Goal: Task Accomplishment & Management: Manage account settings

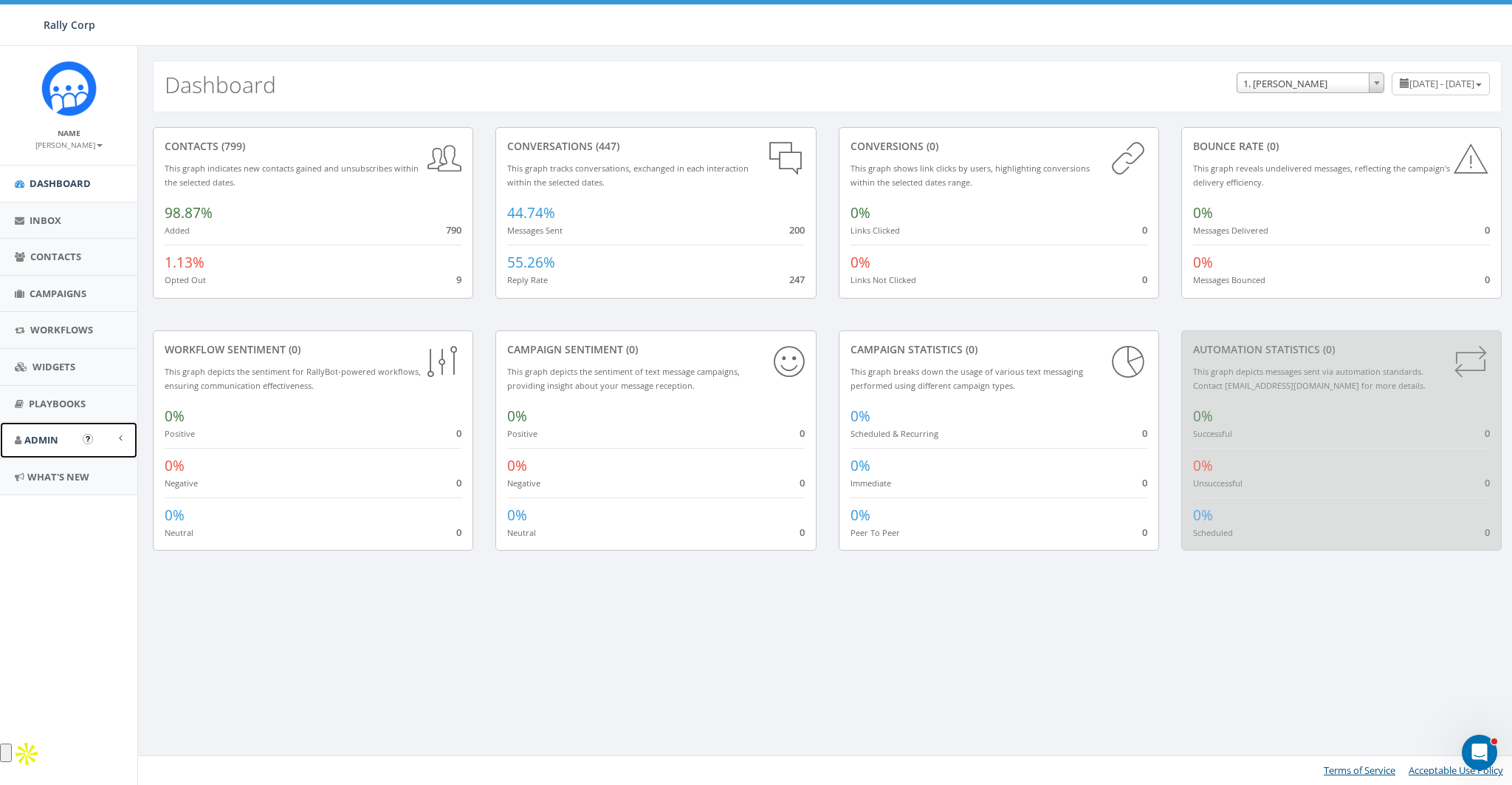
click at [40, 436] on span "Admin" at bounding box center [41, 439] width 34 height 13
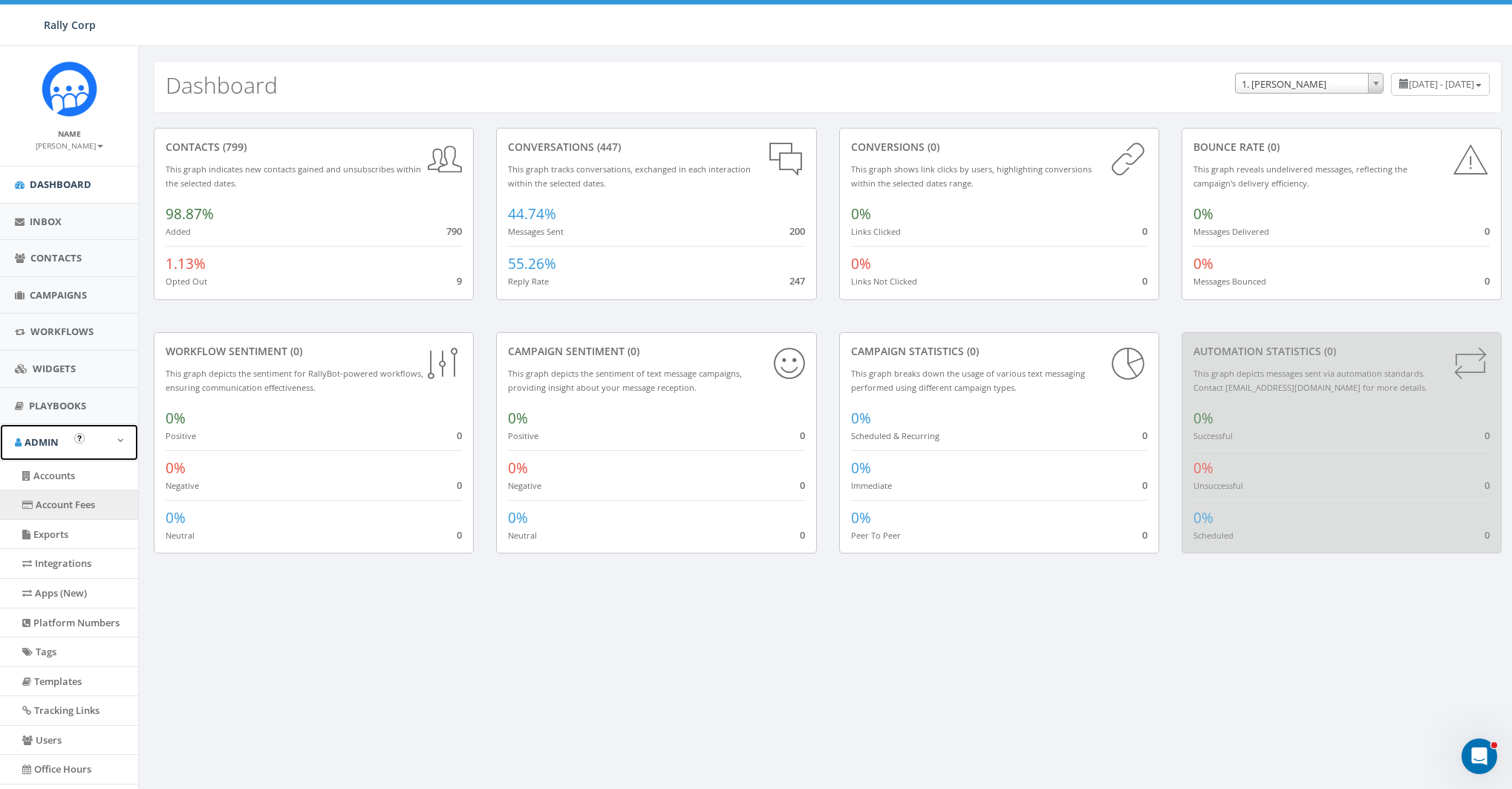
scroll to position [96, 0]
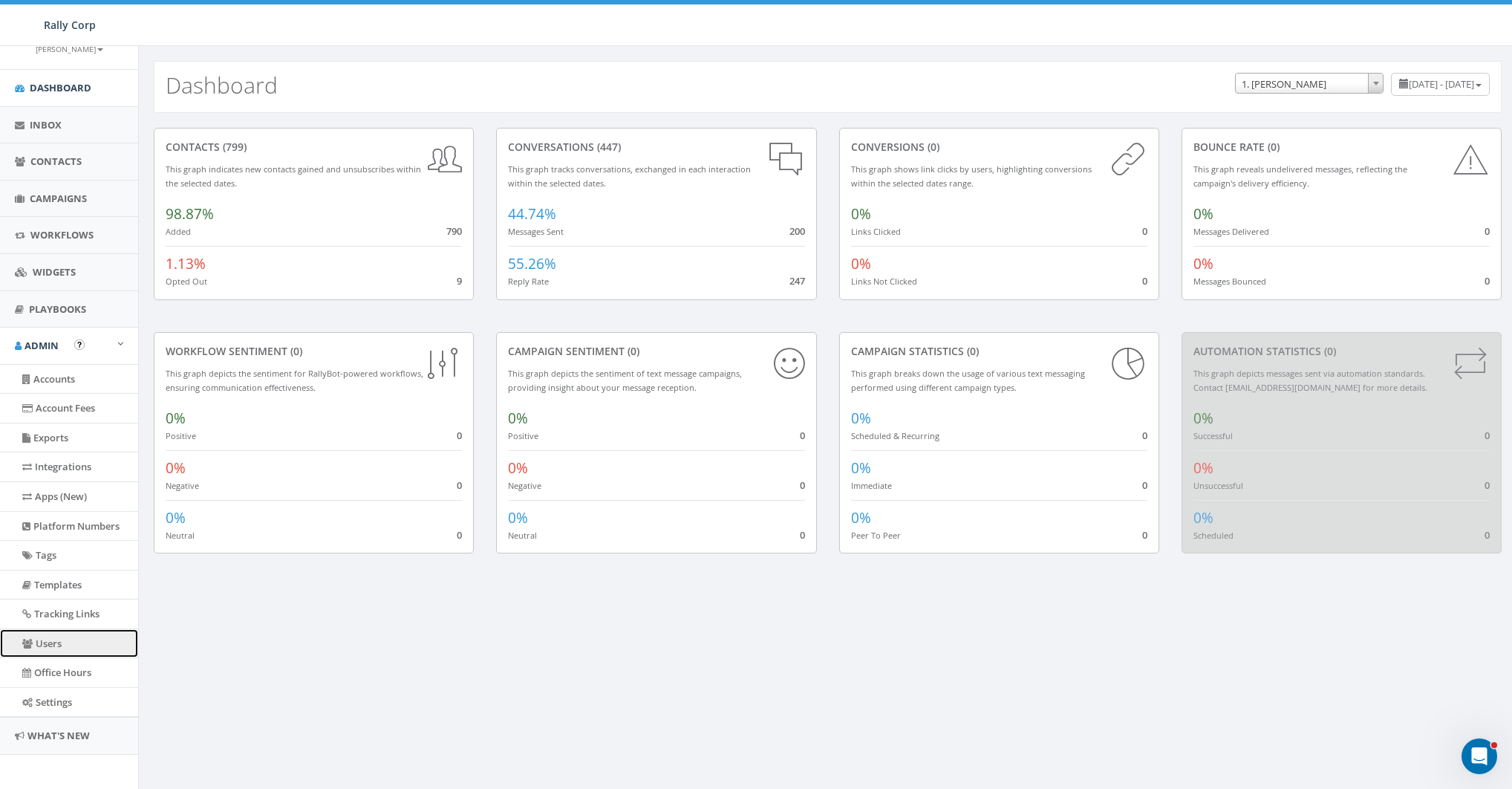
click at [42, 637] on link "Users" at bounding box center [69, 644] width 138 height 29
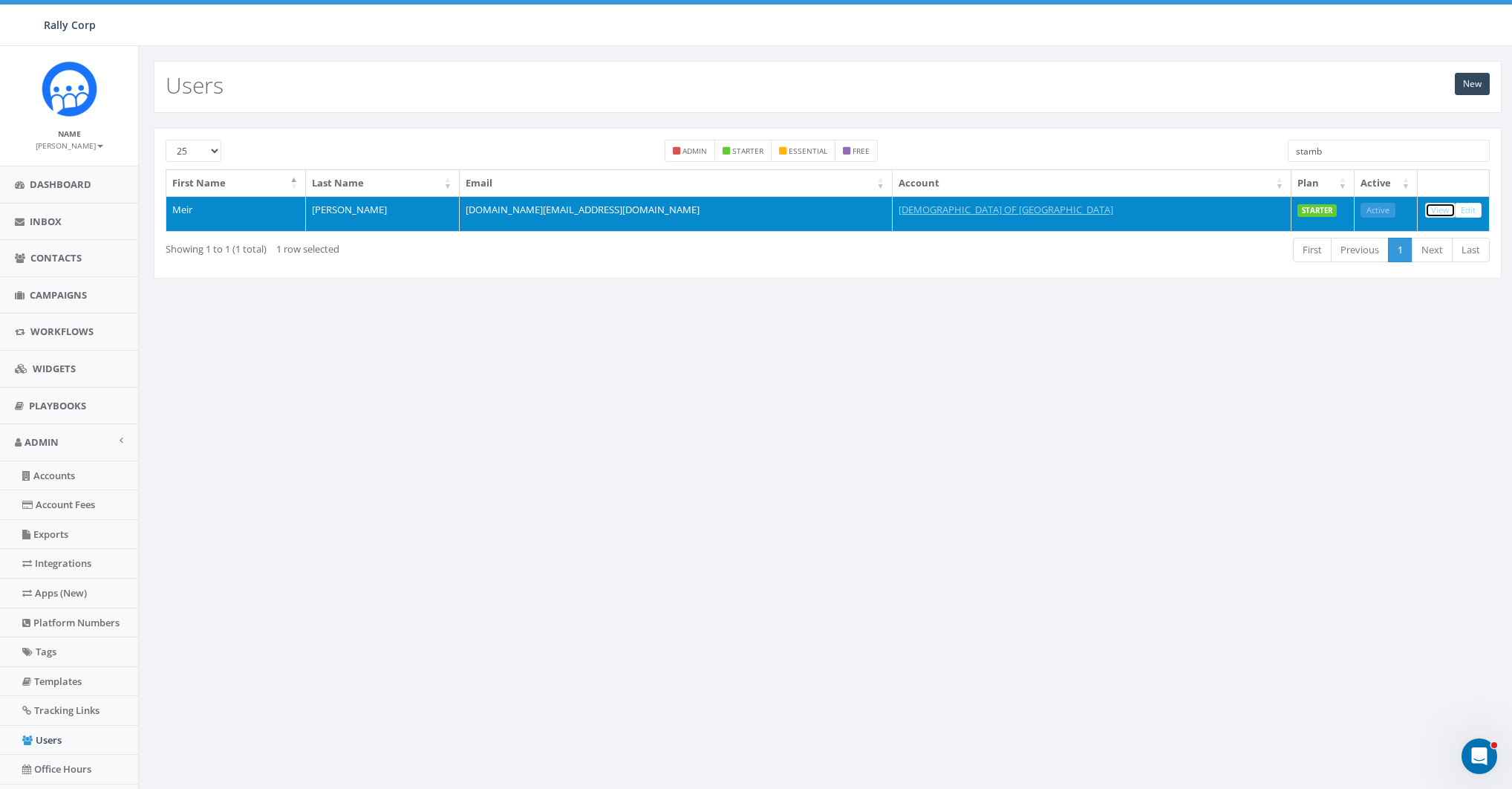
click at [1434, 206] on link "View" at bounding box center [1440, 210] width 31 height 15
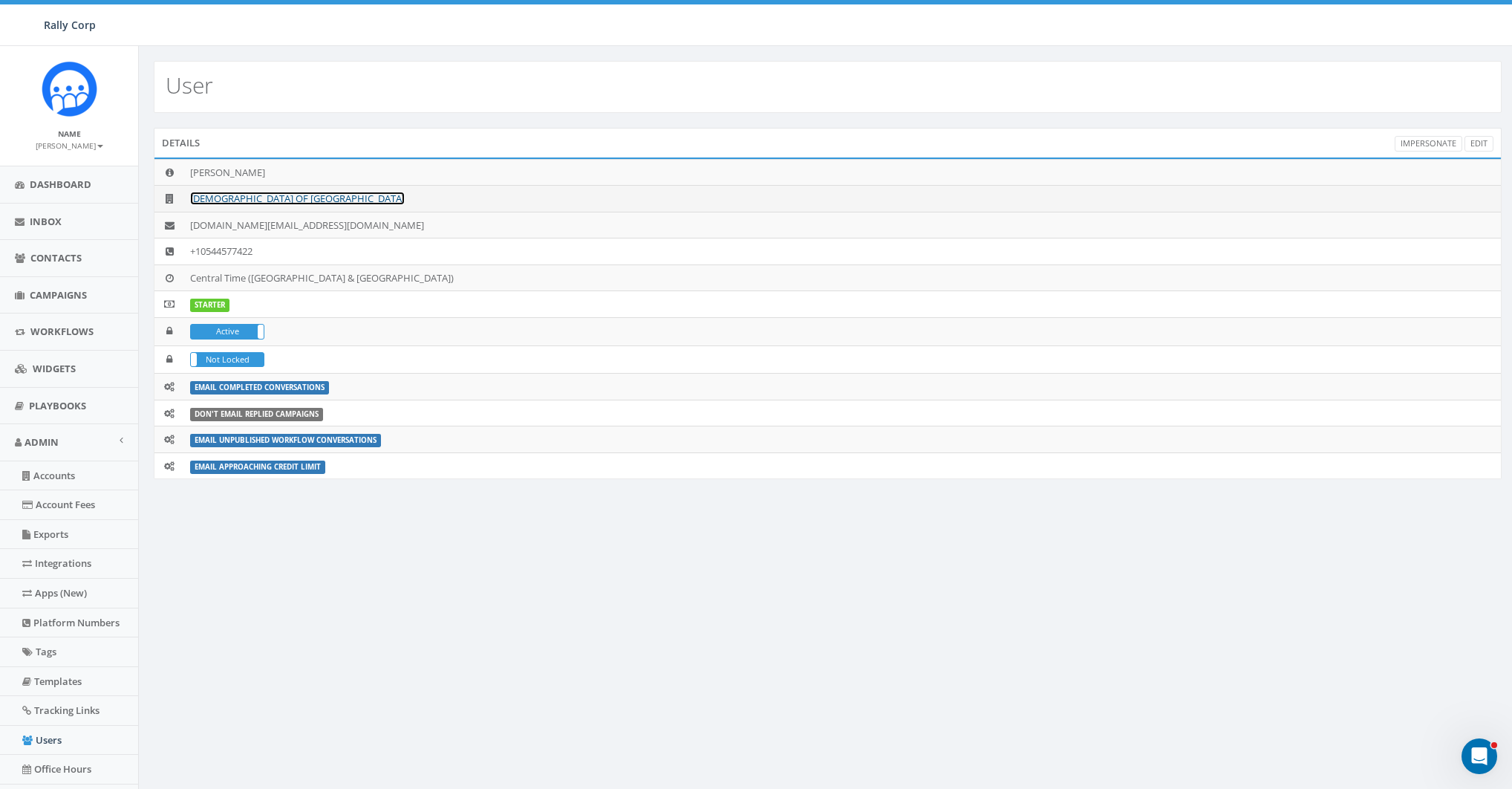
click at [219, 200] on link "[DEMOGRAPHIC_DATA] OF [GEOGRAPHIC_DATA]" at bounding box center [297, 198] width 215 height 13
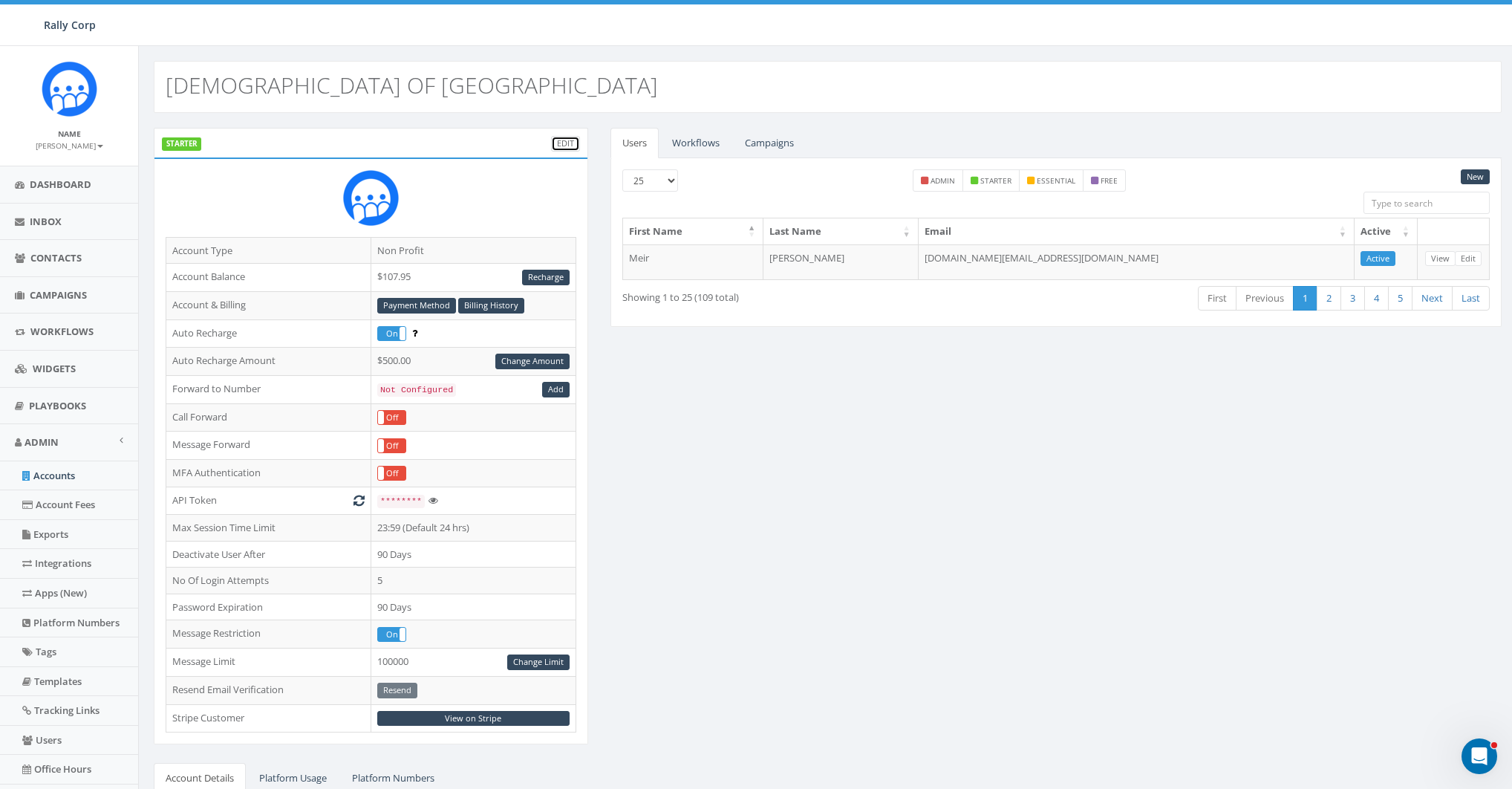
click at [566, 146] on link "Edit" at bounding box center [566, 144] width 29 height 15
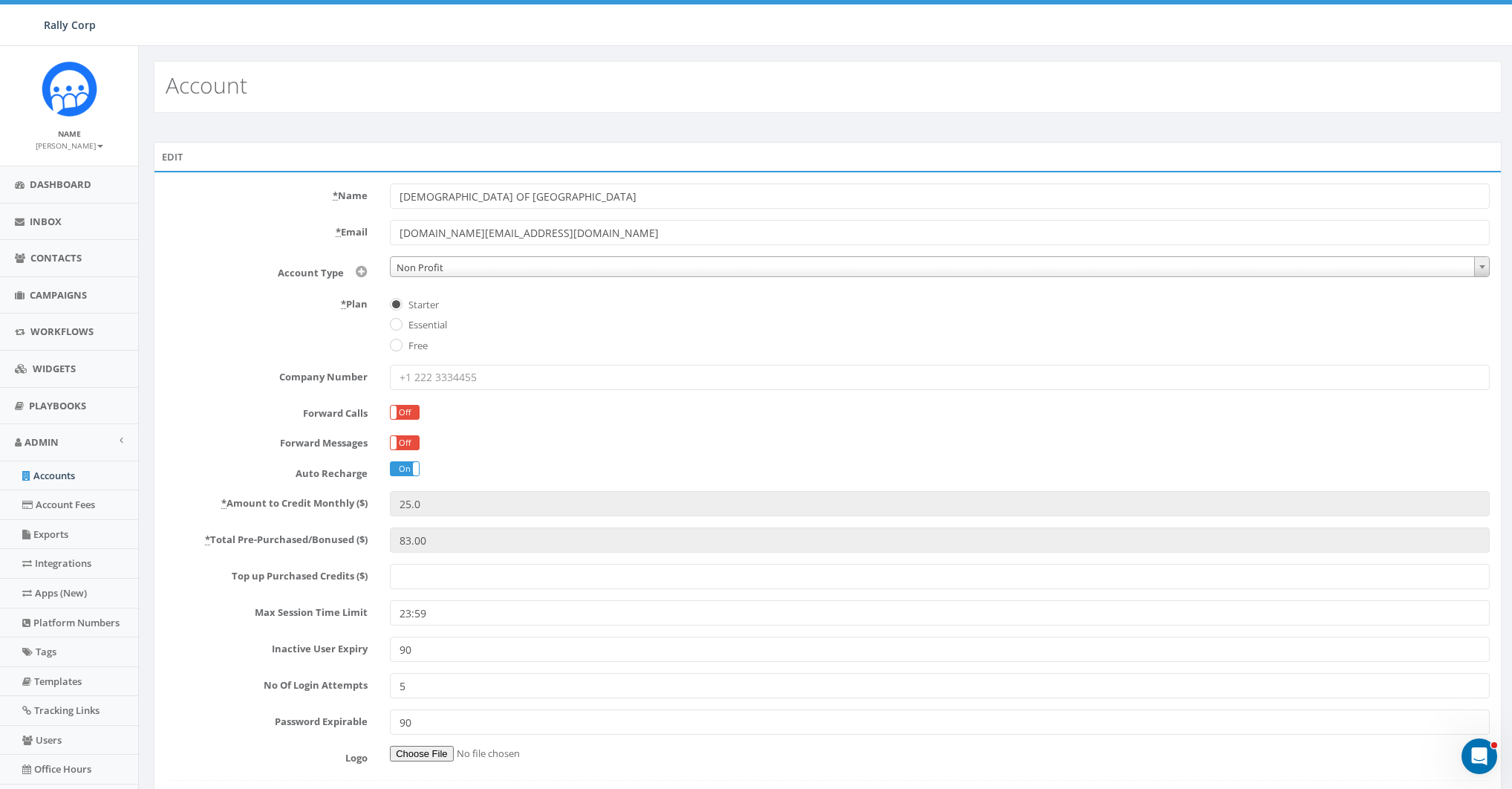
click at [430, 323] on label "Essential" at bounding box center [425, 325] width 42 height 15
click at [400, 323] on input "Essential" at bounding box center [394, 326] width 10 height 10
radio input "true"
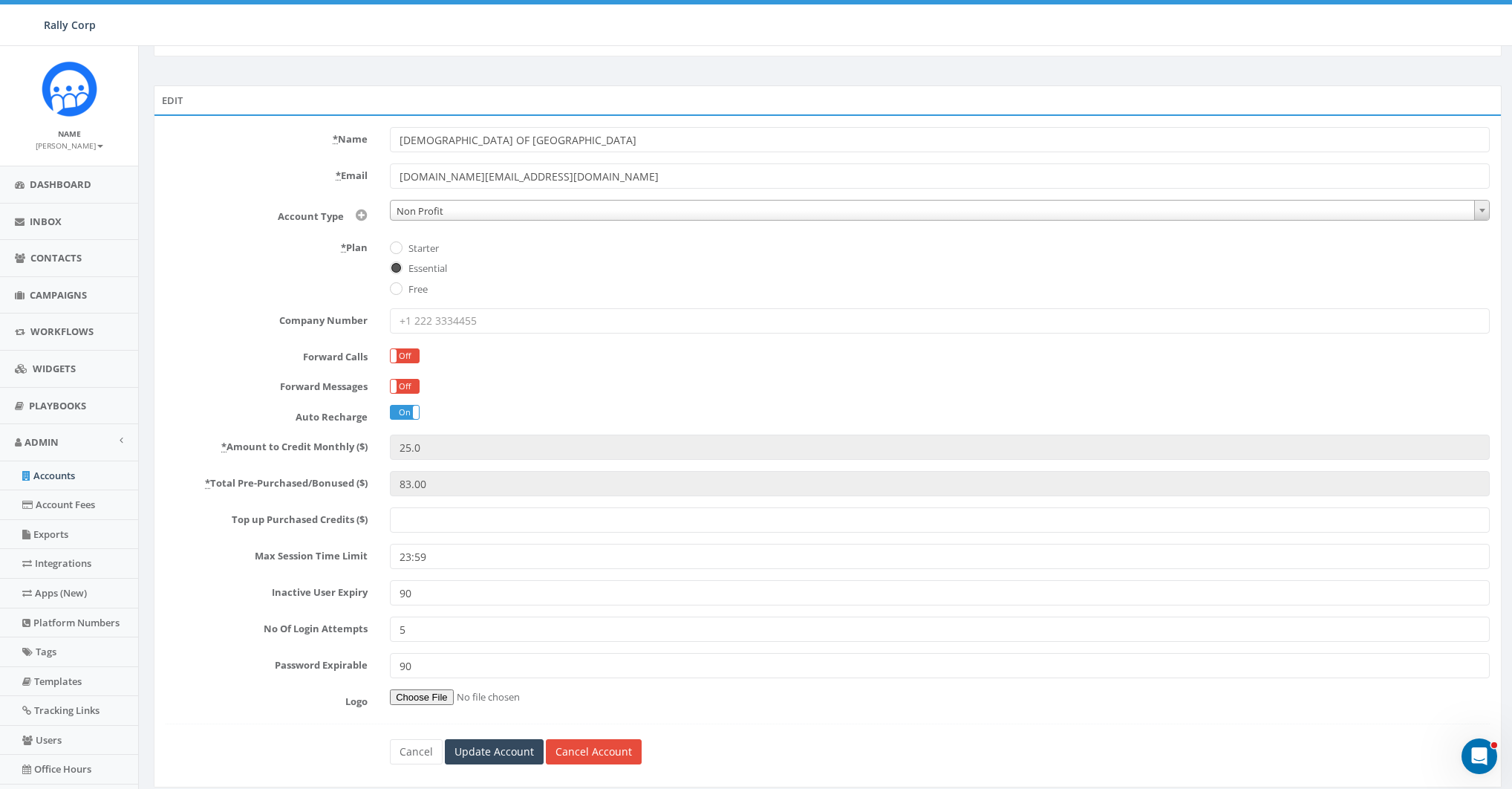
scroll to position [99, 0]
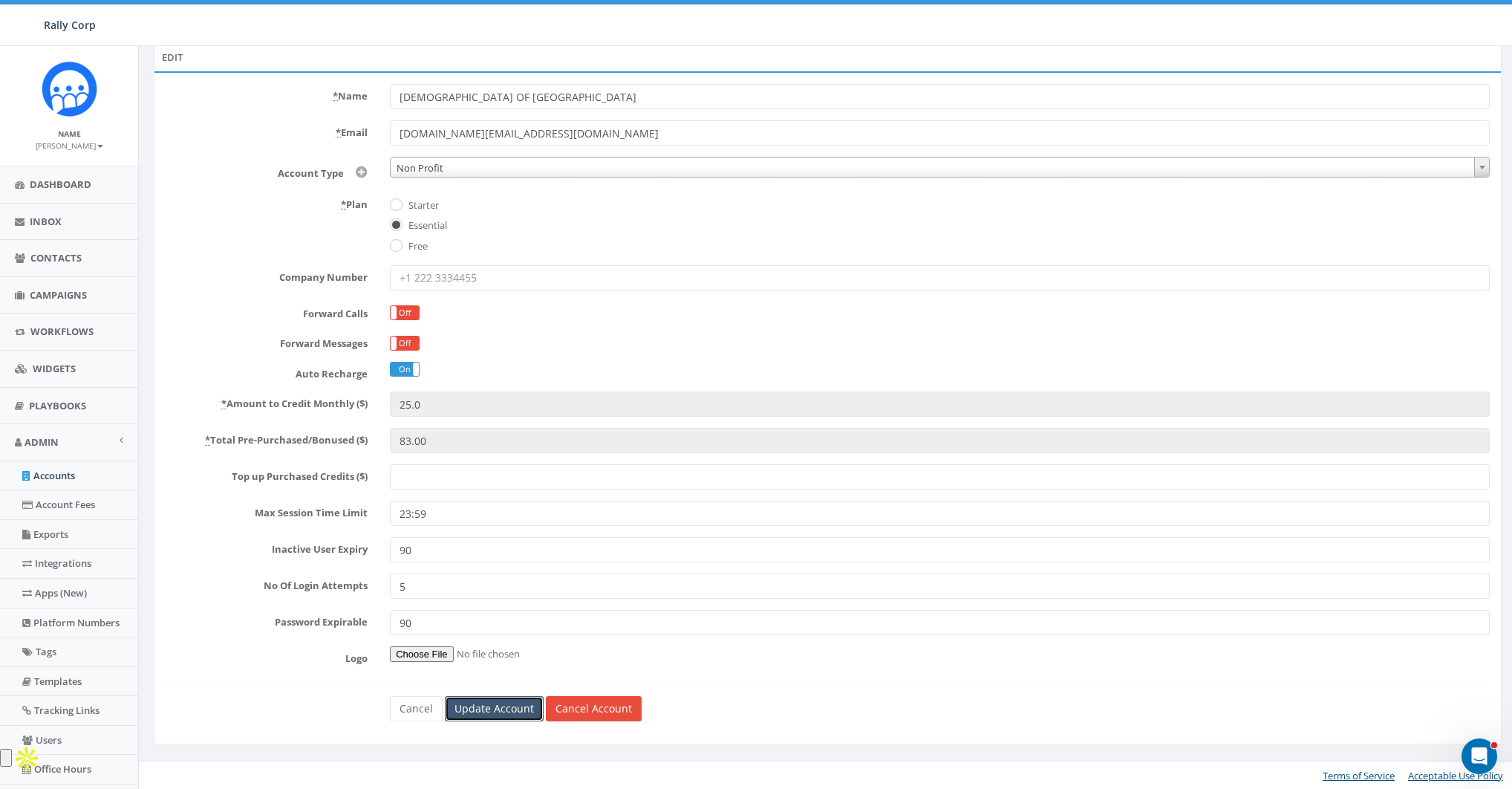
click at [484, 707] on input "Update Account" at bounding box center [494, 708] width 99 height 25
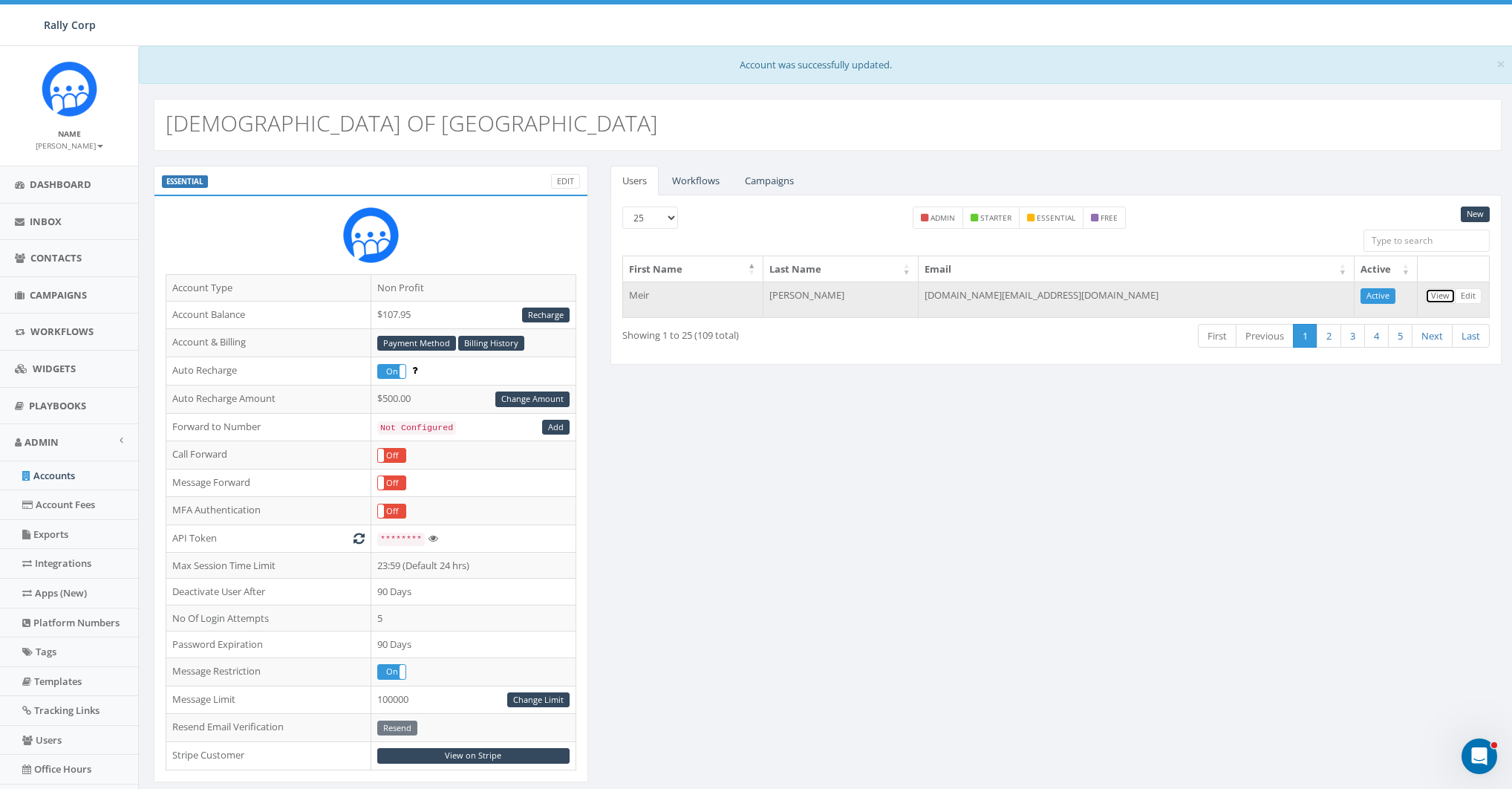
click at [1442, 293] on link "View" at bounding box center [1440, 296] width 31 height 15
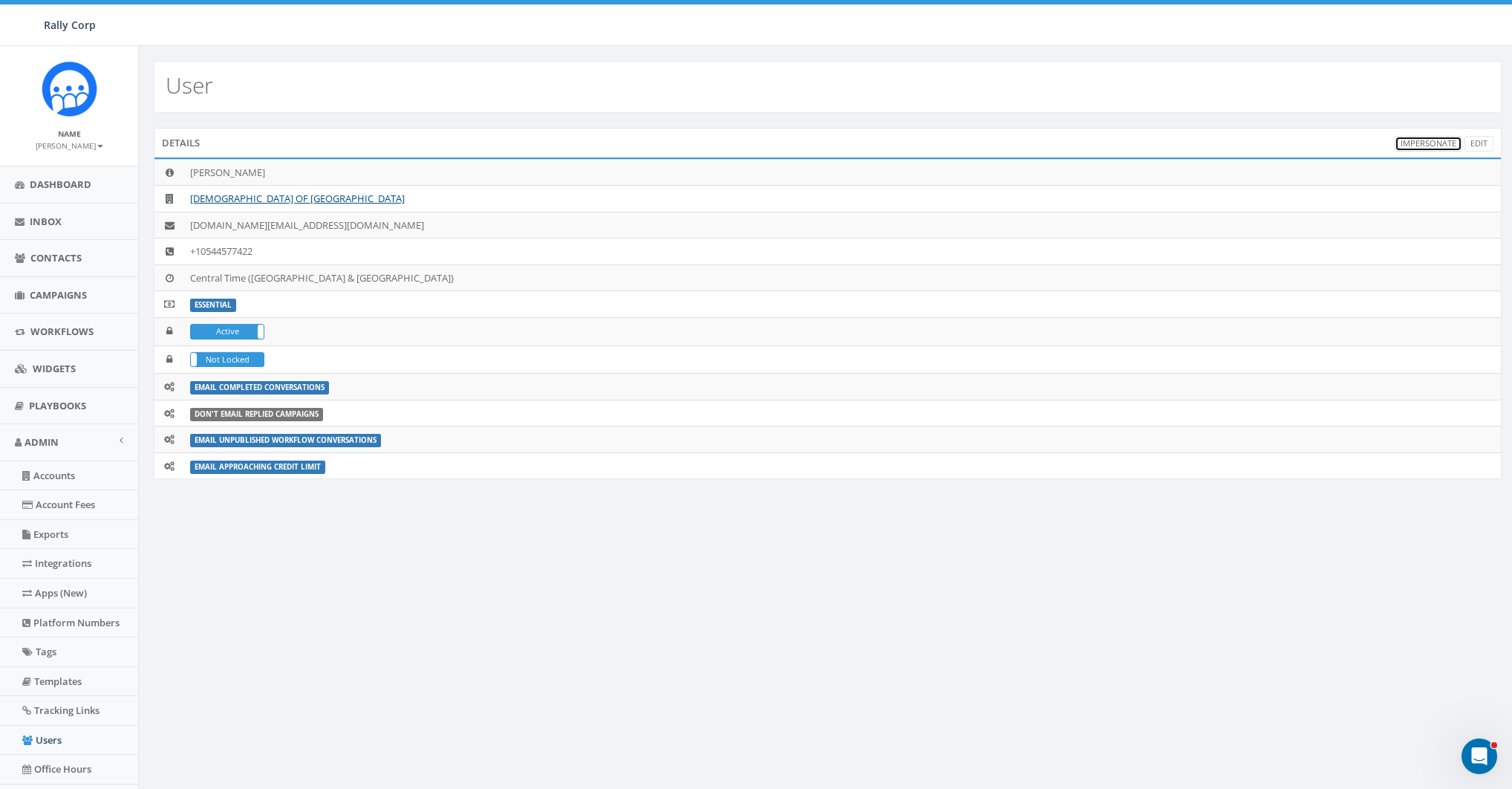
click at [1420, 140] on link "Impersonate" at bounding box center [1428, 144] width 67 height 15
